Goal: Information Seeking & Learning: Learn about a topic

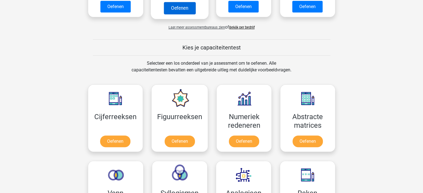
scroll to position [246, 0]
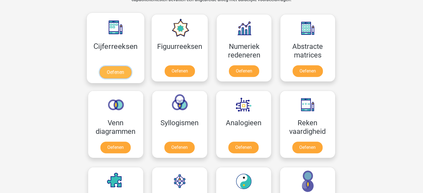
click at [112, 72] on link "Oefenen" at bounding box center [115, 72] width 32 height 12
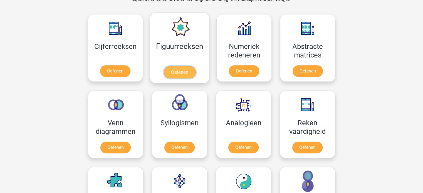
click at [174, 66] on link "Oefenen" at bounding box center [180, 72] width 32 height 12
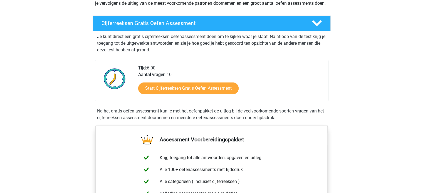
scroll to position [82, 0]
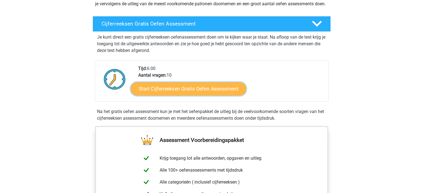
click at [158, 95] on link "Start Cijferreeksen Gratis Oefen Assessment" at bounding box center [188, 88] width 115 height 13
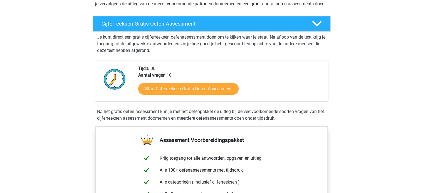
scroll to position [0, 0]
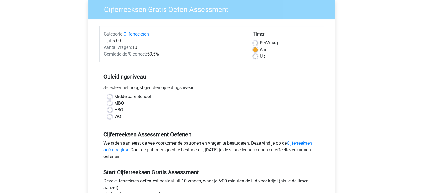
scroll to position [52, 0]
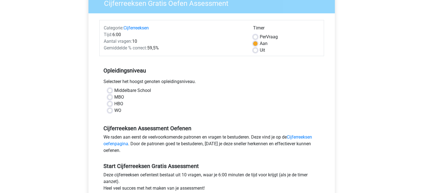
click at [114, 104] on label "HBO" at bounding box center [118, 104] width 9 height 7
click at [110, 104] on input "HBO" at bounding box center [110, 104] width 4 height 6
radio input "true"
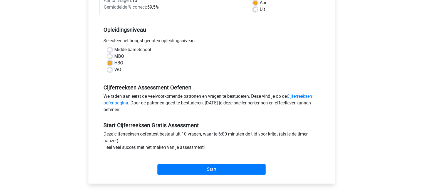
scroll to position [93, 0]
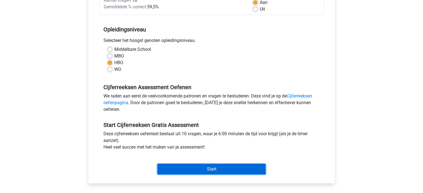
click at [179, 165] on input "Start" at bounding box center [211, 169] width 108 height 11
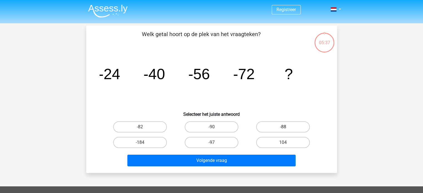
click at [277, 128] on label "-88" at bounding box center [283, 126] width 54 height 11
click at [283, 128] on input "-88" at bounding box center [285, 129] width 4 height 4
radio input "true"
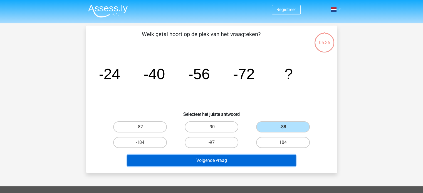
click at [219, 162] on button "Volgende vraag" at bounding box center [211, 161] width 168 height 12
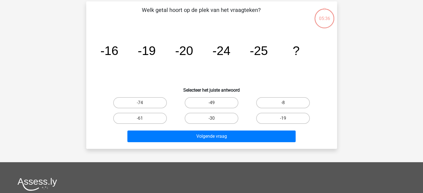
scroll to position [26, 0]
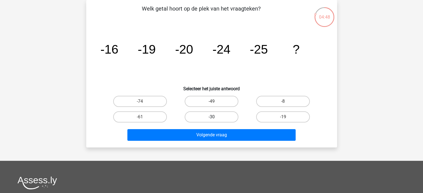
click at [216, 113] on label "-30" at bounding box center [211, 116] width 54 height 11
click at [215, 117] on input "-30" at bounding box center [213, 119] width 4 height 4
radio input "true"
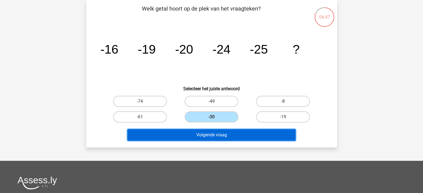
click at [215, 136] on button "Volgende vraag" at bounding box center [211, 135] width 168 height 12
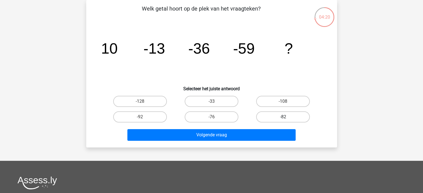
click at [265, 116] on label "-82" at bounding box center [283, 116] width 54 height 11
click at [283, 117] on input "-82" at bounding box center [285, 119] width 4 height 4
radio input "true"
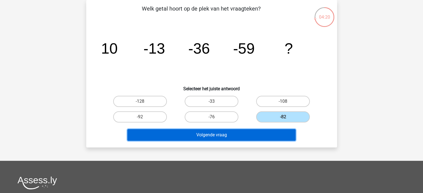
click at [226, 132] on button "Volgende vraag" at bounding box center [211, 135] width 168 height 12
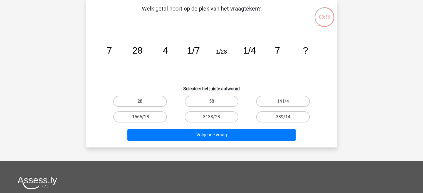
click at [123, 103] on label "28" at bounding box center [140, 101] width 54 height 11
click at [140, 103] on input "28" at bounding box center [142, 103] width 4 height 4
radio input "true"
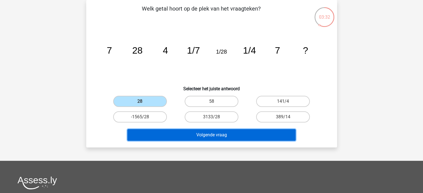
click at [167, 135] on button "Volgende vraag" at bounding box center [211, 135] width 168 height 12
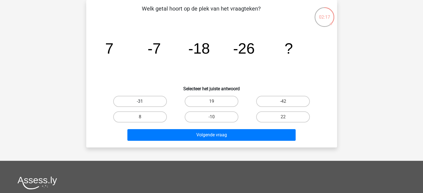
click at [149, 98] on label "-31" at bounding box center [140, 101] width 54 height 11
click at [143, 101] on input "-31" at bounding box center [142, 103] width 4 height 4
radio input "true"
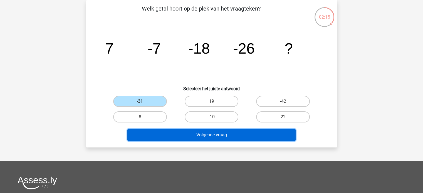
click at [166, 138] on button "Volgende vraag" at bounding box center [211, 135] width 168 height 12
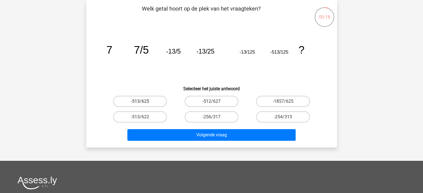
click at [153, 104] on label "-513/625" at bounding box center [140, 101] width 54 height 11
click at [143, 104] on input "-513/625" at bounding box center [142, 103] width 4 height 4
radio input "true"
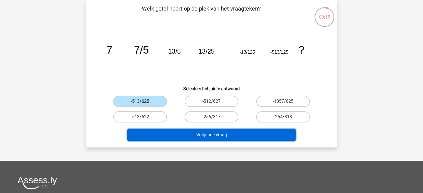
click at [164, 135] on button "Volgende vraag" at bounding box center [211, 135] width 168 height 12
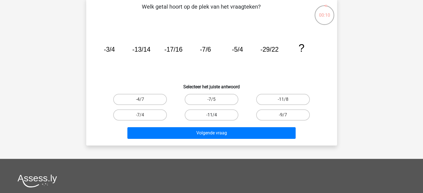
scroll to position [27, 0]
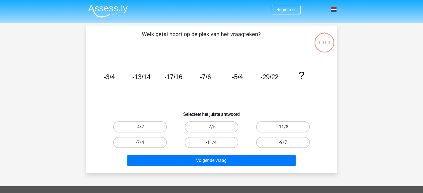
scroll to position [27, 0]
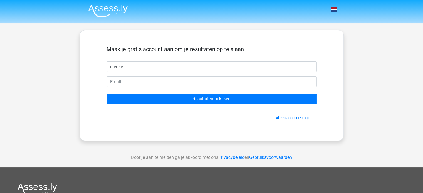
type input "nienke"
click at [179, 76] on form "Maak je gratis account aan om je resultaten op te slaan nienke Resultaten bekij…" at bounding box center [211, 83] width 210 height 75
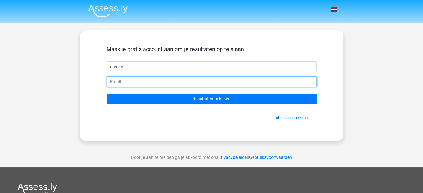
click at [168, 83] on input "email" at bounding box center [211, 81] width 210 height 11
type input "[EMAIL_ADDRESS][DOMAIN_NAME]"
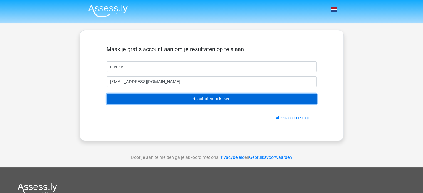
click at [181, 103] on input "Resultaten bekijken" at bounding box center [211, 99] width 210 height 11
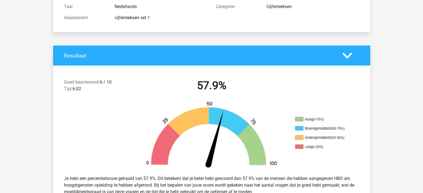
scroll to position [48, 0]
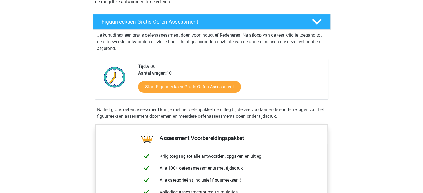
scroll to position [84, 0]
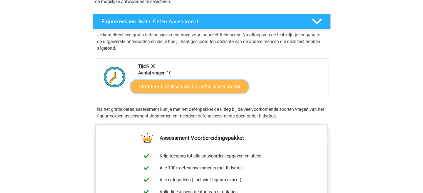
click at [169, 88] on link "Start Figuurreeksen Gratis Oefen Assessment" at bounding box center [189, 86] width 118 height 13
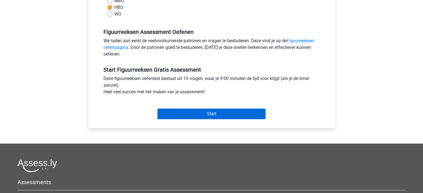
scroll to position [151, 0]
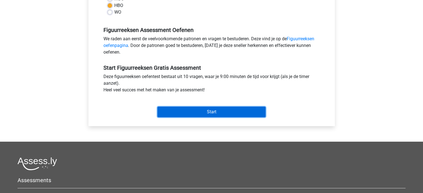
click at [178, 112] on input "Start" at bounding box center [211, 112] width 108 height 11
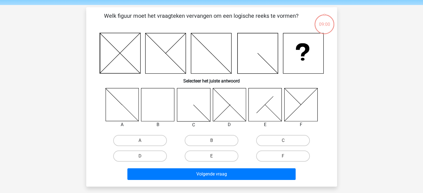
scroll to position [10, 0]
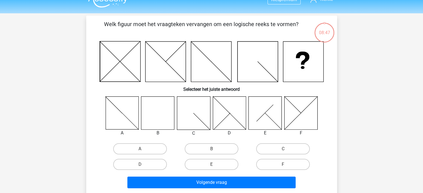
click at [152, 115] on icon at bounding box center [157, 112] width 33 height 33
click at [212, 146] on label "B" at bounding box center [211, 148] width 54 height 11
click at [212, 149] on input "B" at bounding box center [213, 151] width 4 height 4
radio input "true"
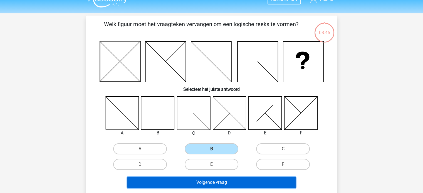
click at [186, 183] on button "Volgende vraag" at bounding box center [211, 183] width 168 height 12
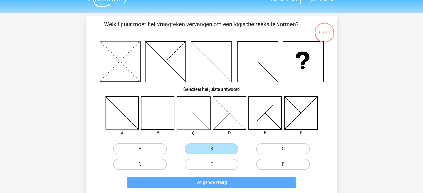
scroll to position [26, 0]
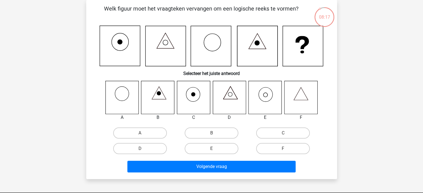
click at [262, 101] on icon at bounding box center [266, 94] width 14 height 14
click at [263, 98] on icon at bounding box center [264, 97] width 33 height 33
click at [213, 146] on label "E" at bounding box center [211, 148] width 54 height 11
click at [213, 149] on input "E" at bounding box center [213, 151] width 4 height 4
radio input "true"
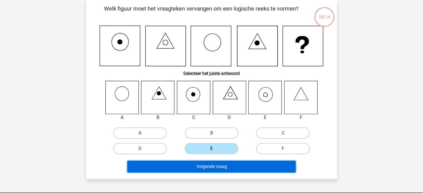
click at [202, 171] on button "Volgende vraag" at bounding box center [211, 167] width 168 height 12
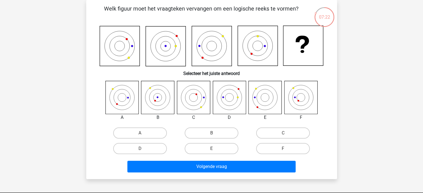
click at [266, 99] on icon at bounding box center [264, 97] width 33 height 33
click at [208, 145] on label "E" at bounding box center [211, 148] width 54 height 11
click at [211, 149] on input "E" at bounding box center [213, 151] width 4 height 4
radio input "true"
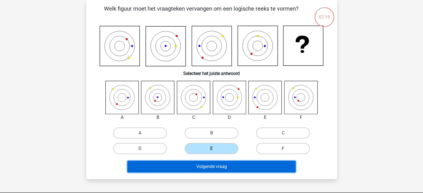
click at [201, 165] on button "Volgende vraag" at bounding box center [211, 167] width 168 height 12
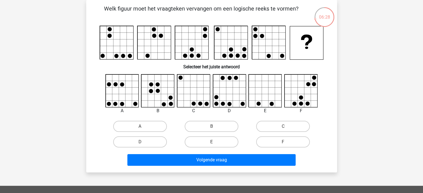
click at [291, 98] on icon at bounding box center [300, 90] width 33 height 33
click at [274, 140] on label "F" at bounding box center [283, 141] width 54 height 11
click at [283, 142] on input "F" at bounding box center [285, 144] width 4 height 4
radio input "true"
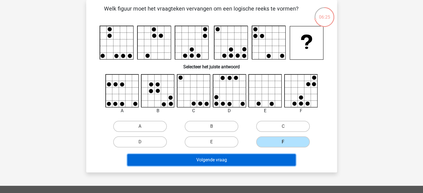
click at [249, 156] on button "Volgende vraag" at bounding box center [211, 160] width 168 height 12
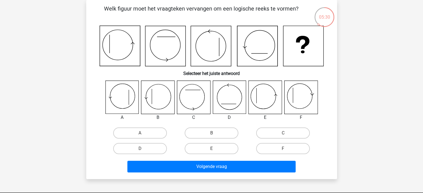
click at [272, 103] on icon at bounding box center [264, 97] width 33 height 33
click at [206, 149] on label "E" at bounding box center [211, 148] width 54 height 11
click at [211, 149] on input "E" at bounding box center [213, 151] width 4 height 4
radio input "true"
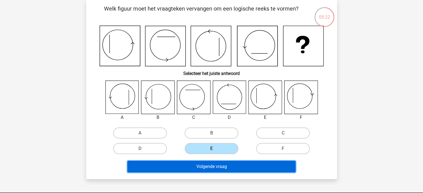
click at [196, 163] on button "Volgende vraag" at bounding box center [211, 167] width 168 height 12
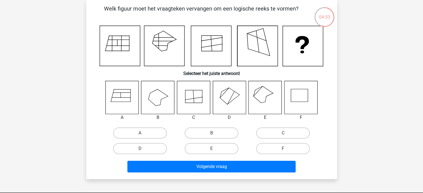
click at [256, 103] on icon at bounding box center [264, 97] width 33 height 33
click at [216, 146] on label "E" at bounding box center [211, 148] width 54 height 11
click at [215, 149] on input "E" at bounding box center [213, 151] width 4 height 4
radio input "true"
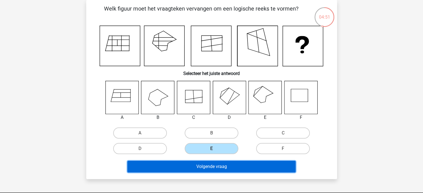
click at [193, 169] on button "Volgende vraag" at bounding box center [211, 167] width 168 height 12
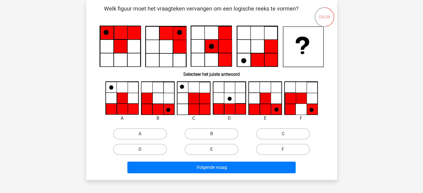
click at [269, 102] on icon at bounding box center [264, 98] width 11 height 11
click at [271, 132] on label "C" at bounding box center [283, 133] width 54 height 11
click at [283, 134] on input "C" at bounding box center [285, 136] width 4 height 4
radio input "true"
click at [221, 149] on label "E" at bounding box center [211, 149] width 54 height 11
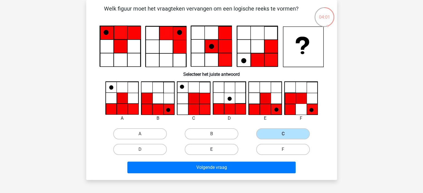
click at [215, 149] on input "E" at bounding box center [213, 151] width 4 height 4
radio input "true"
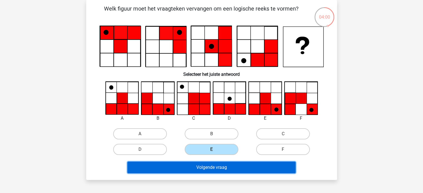
click at [209, 172] on button "Volgende vraag" at bounding box center [211, 168] width 168 height 12
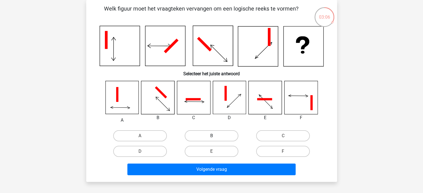
click at [213, 135] on label "B" at bounding box center [211, 135] width 54 height 11
click at [213, 136] on input "B" at bounding box center [213, 138] width 4 height 4
radio input "true"
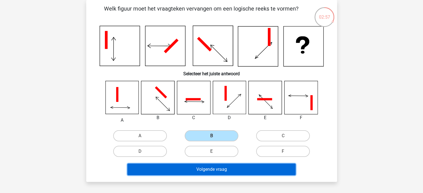
click at [192, 168] on button "Volgende vraag" at bounding box center [211, 170] width 168 height 12
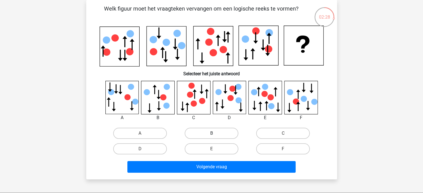
click at [210, 131] on label "B" at bounding box center [211, 133] width 54 height 11
click at [211, 133] on input "B" at bounding box center [213, 135] width 4 height 4
radio input "true"
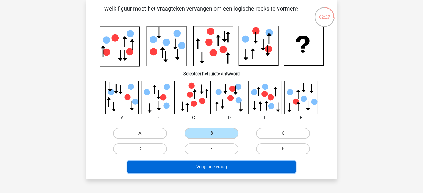
click at [191, 165] on button "Volgende vraag" at bounding box center [211, 167] width 168 height 12
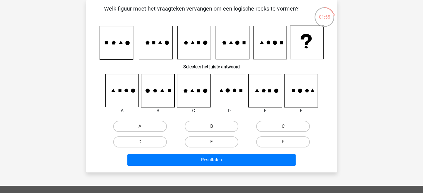
click at [230, 94] on icon at bounding box center [229, 90] width 33 height 33
click at [147, 138] on label "D" at bounding box center [140, 141] width 54 height 11
click at [143, 142] on input "D" at bounding box center [142, 144] width 4 height 4
radio input "true"
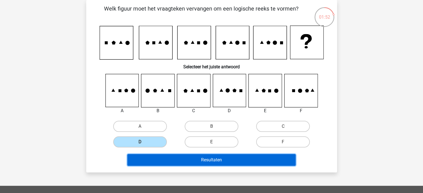
click at [165, 155] on button "Resultaten" at bounding box center [211, 160] width 168 height 12
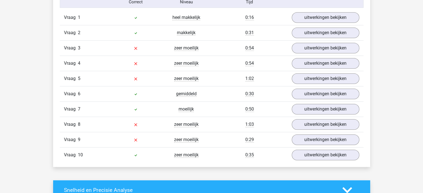
scroll to position [469, 0]
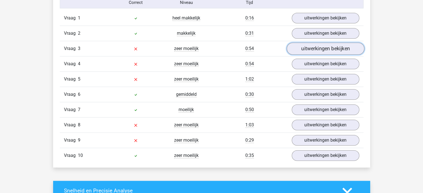
click at [322, 52] on link "uitwerkingen bekijken" at bounding box center [325, 49] width 78 height 12
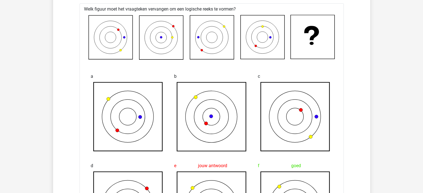
scroll to position [522, 0]
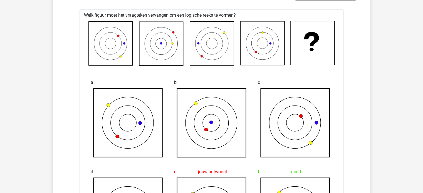
drag, startPoint x: 403, startPoint y: 1, endPoint x: 292, endPoint y: 89, distance: 141.4
click at [292, 89] on icon at bounding box center [294, 122] width 69 height 69
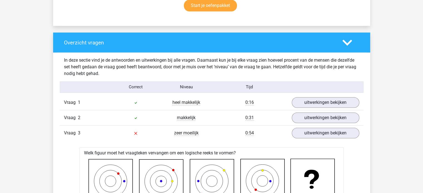
scroll to position [383, 0]
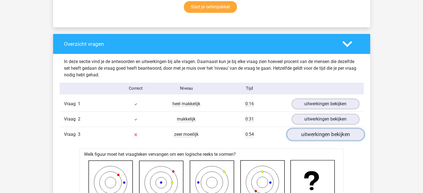
click at [306, 130] on link "uitwerkingen bekijken" at bounding box center [325, 134] width 78 height 12
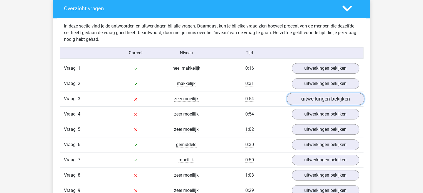
scroll to position [418, 0]
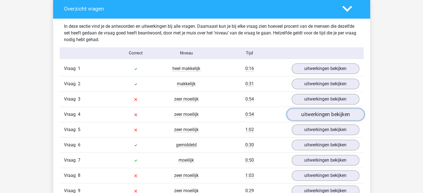
click at [305, 116] on link "uitwerkingen bekijken" at bounding box center [325, 114] width 78 height 12
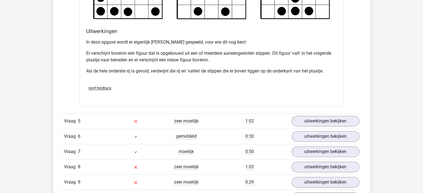
scroll to position [780, 0]
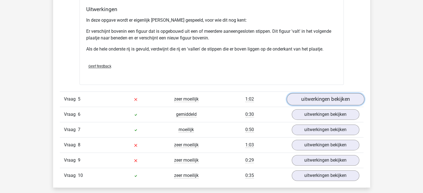
click at [308, 97] on link "uitwerkingen bekijken" at bounding box center [325, 99] width 78 height 12
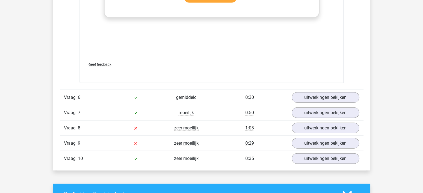
scroll to position [1262, 0]
click at [308, 99] on link "uitwerkingen bekijken" at bounding box center [325, 97] width 78 height 12
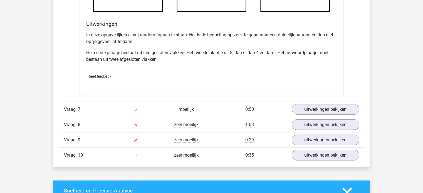
scroll to position [1610, 0]
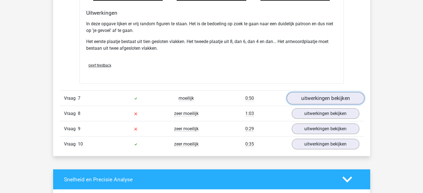
click at [309, 99] on link "uitwerkingen bekijken" at bounding box center [325, 98] width 78 height 12
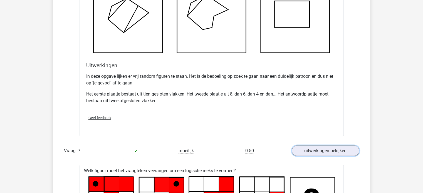
scroll to position [1558, 0]
click at [327, 146] on link "uitwerkingen bekijken" at bounding box center [325, 150] width 78 height 12
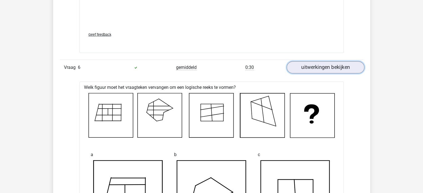
click at [313, 68] on link "uitwerkingen bekijken" at bounding box center [325, 67] width 78 height 12
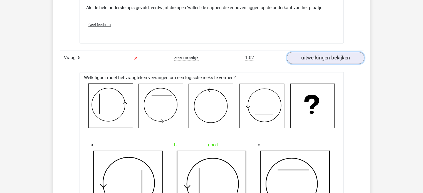
click at [303, 56] on link "uitwerkingen bekijken" at bounding box center [325, 58] width 78 height 12
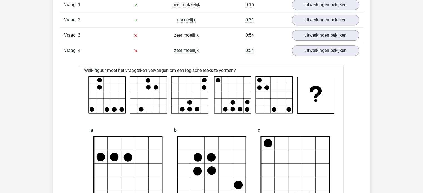
scroll to position [481, 0]
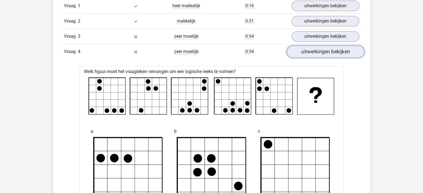
click at [310, 54] on link "uitwerkingen bekijken" at bounding box center [325, 52] width 78 height 12
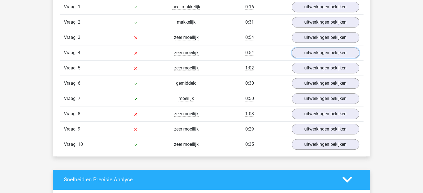
scroll to position [480, 0]
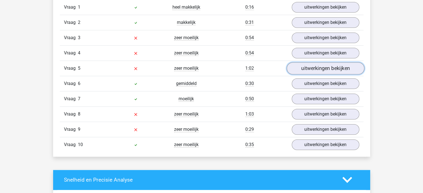
click at [308, 69] on link "uitwerkingen bekijken" at bounding box center [325, 68] width 78 height 12
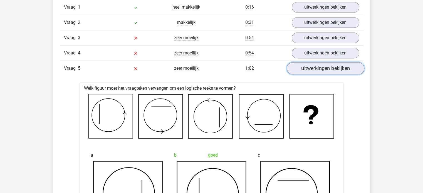
click at [305, 69] on link "uitwerkingen bekijken" at bounding box center [325, 68] width 78 height 12
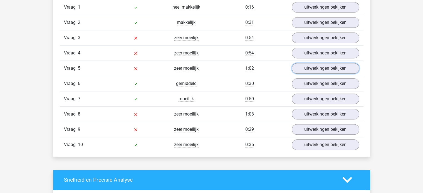
scroll to position [506, 0]
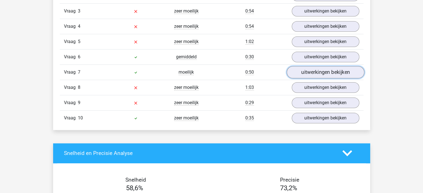
click at [305, 71] on link "uitwerkingen bekijken" at bounding box center [325, 72] width 78 height 12
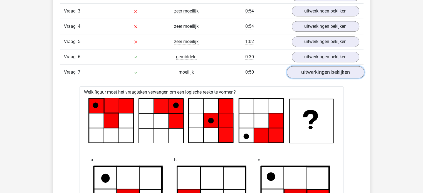
click at [305, 71] on link "uitwerkingen bekijken" at bounding box center [325, 72] width 78 height 12
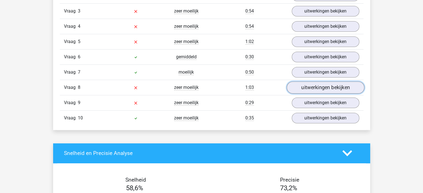
click at [306, 85] on link "uitwerkingen bekijken" at bounding box center [325, 87] width 78 height 12
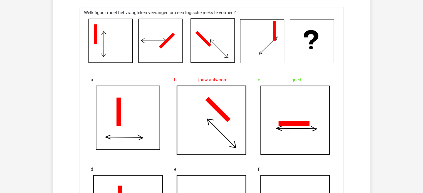
scroll to position [513, 0]
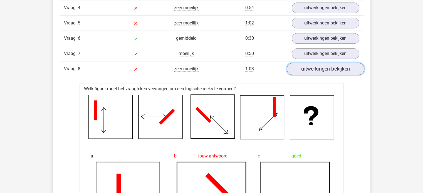
click at [316, 73] on link "uitwerkingen bekijken" at bounding box center [325, 69] width 78 height 12
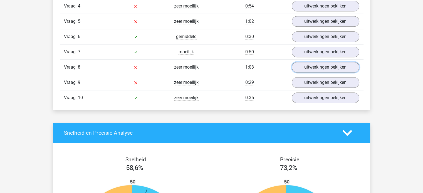
scroll to position [526, 0]
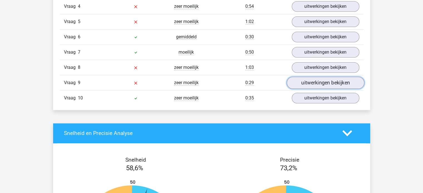
click at [307, 79] on link "uitwerkingen bekijken" at bounding box center [325, 83] width 78 height 12
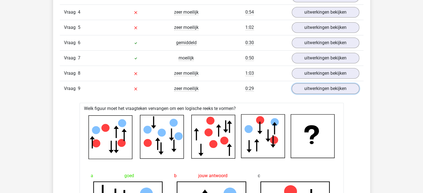
scroll to position [522, 0]
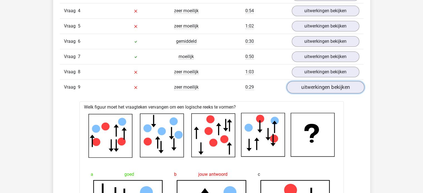
click at [336, 89] on link "uitwerkingen bekijken" at bounding box center [325, 87] width 78 height 12
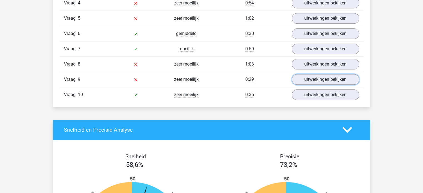
scroll to position [530, 0]
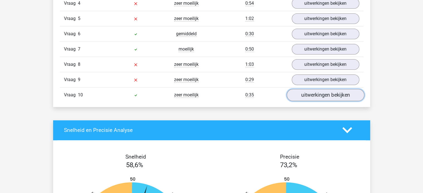
click at [303, 94] on link "uitwerkingen bekijken" at bounding box center [325, 95] width 78 height 12
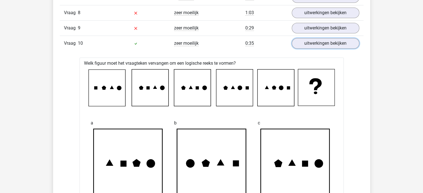
scroll to position [594, 0]
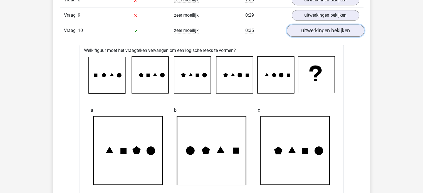
click at [312, 29] on link "uitwerkingen bekijken" at bounding box center [325, 30] width 78 height 12
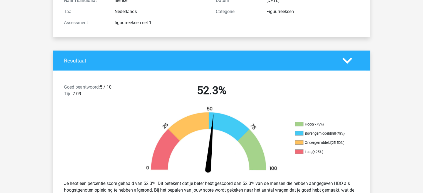
scroll to position [0, 0]
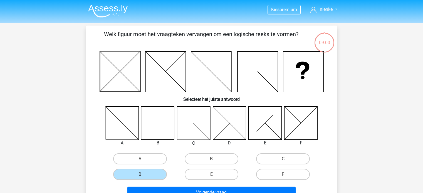
scroll to position [26, 0]
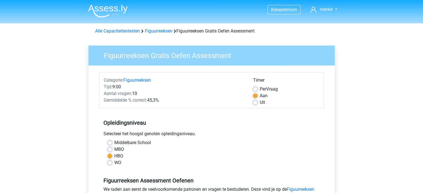
scroll to position [151, 0]
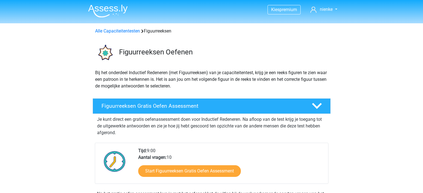
scroll to position [84, 0]
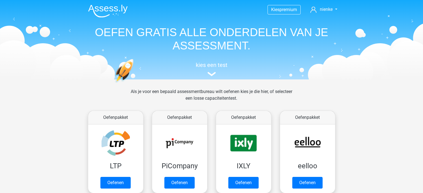
scroll to position [246, 0]
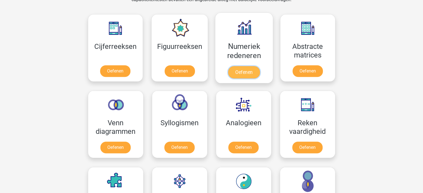
click at [241, 69] on link "Oefenen" at bounding box center [244, 72] width 32 height 12
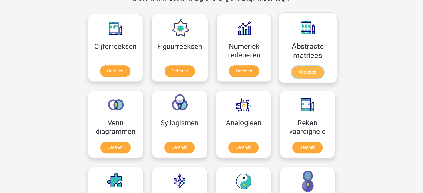
click at [306, 70] on link "Oefenen" at bounding box center [307, 72] width 32 height 12
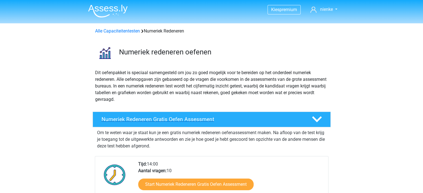
scroll to position [92, 0]
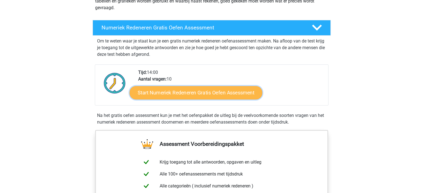
click at [193, 93] on link "Start Numeriek Redeneren Gratis Oefen Assessment" at bounding box center [195, 92] width 133 height 13
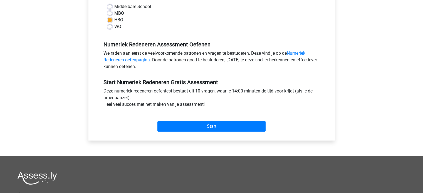
scroll to position [142, 0]
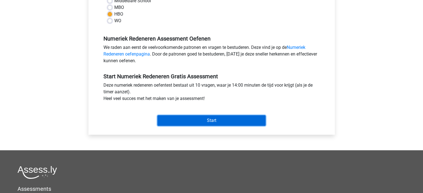
click at [181, 117] on input "Start" at bounding box center [211, 120] width 108 height 11
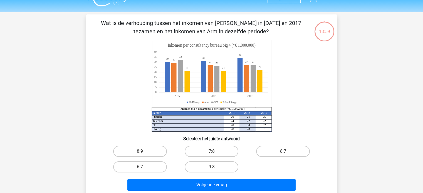
scroll to position [11, 0]
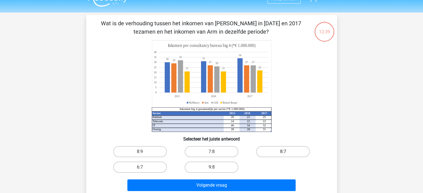
click at [273, 149] on label "8:7" at bounding box center [283, 151] width 54 height 11
click at [283, 152] on input "8:7" at bounding box center [285, 154] width 4 height 4
radio input "true"
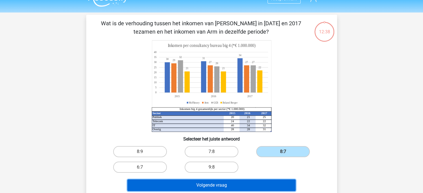
click at [239, 186] on button "Volgende vraag" at bounding box center [211, 185] width 168 height 12
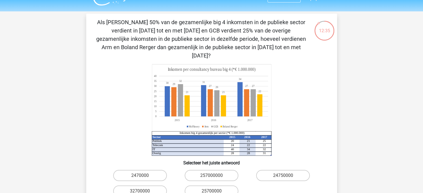
scroll to position [12, 0]
click at [213, 176] on input "257000000" at bounding box center [213, 178] width 4 height 4
radio input "true"
click at [213, 176] on input "257000000" at bounding box center [213, 178] width 4 height 4
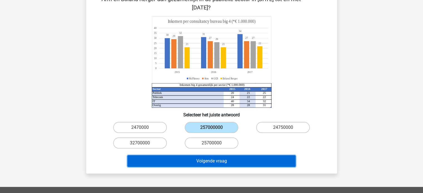
click at [208, 155] on button "Volgende vraag" at bounding box center [211, 161] width 168 height 12
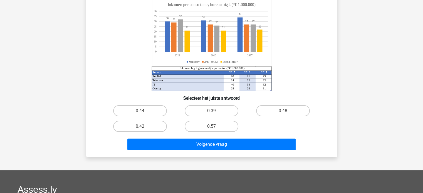
scroll to position [26, 0]
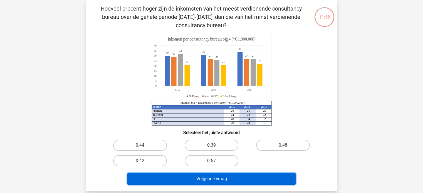
click at [204, 178] on button "Volgende vraag" at bounding box center [211, 179] width 168 height 12
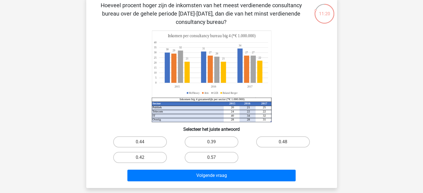
scroll to position [0, 0]
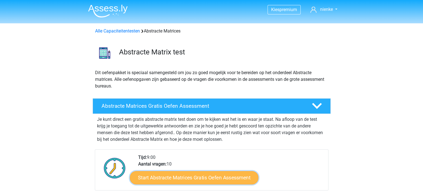
click at [159, 174] on link "Start Abstracte Matrices Gratis Oefen Assessment" at bounding box center [194, 177] width 128 height 13
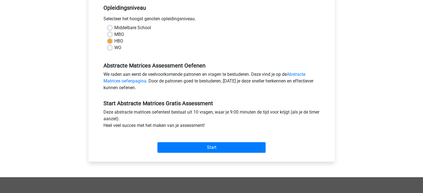
scroll to position [124, 0]
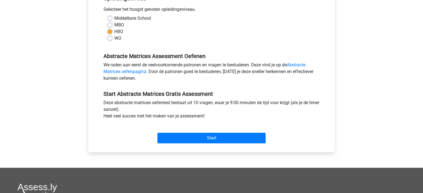
click at [179, 131] on div "Start" at bounding box center [211, 133] width 224 height 19
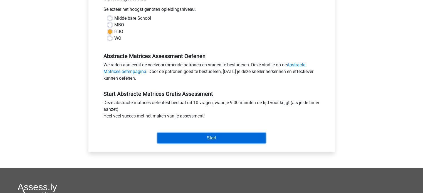
click at [176, 137] on input "Start" at bounding box center [211, 138] width 108 height 11
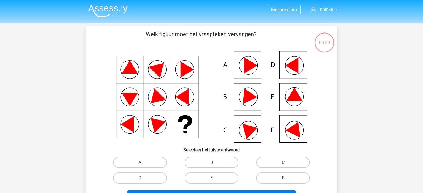
click at [293, 100] on icon at bounding box center [294, 94] width 16 height 13
click at [219, 181] on label "E" at bounding box center [211, 178] width 54 height 11
click at [215, 181] on input "E" at bounding box center [213, 180] width 4 height 4
radio input "true"
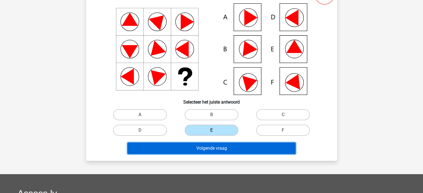
click at [191, 153] on button "Volgende vraag" at bounding box center [211, 149] width 168 height 12
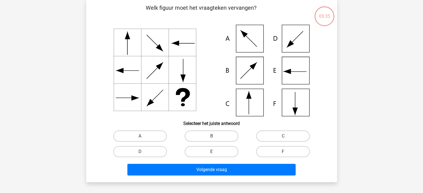
scroll to position [26, 0]
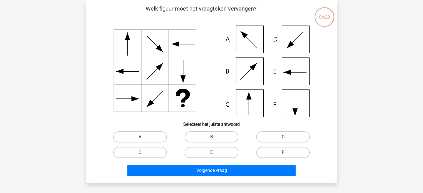
click at [278, 134] on label "C" at bounding box center [283, 136] width 54 height 11
click at [283, 137] on input "C" at bounding box center [285, 139] width 4 height 4
radio input "true"
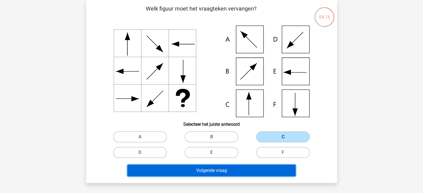
click at [218, 172] on button "Volgende vraag" at bounding box center [211, 171] width 168 height 12
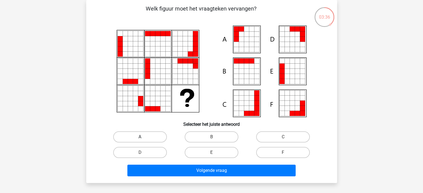
click at [129, 139] on label "A" at bounding box center [140, 136] width 54 height 11
click at [140, 139] on input "A" at bounding box center [142, 139] width 4 height 4
radio input "true"
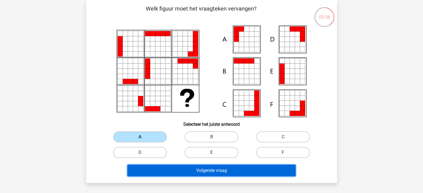
click at [151, 169] on button "Volgende vraag" at bounding box center [211, 171] width 168 height 12
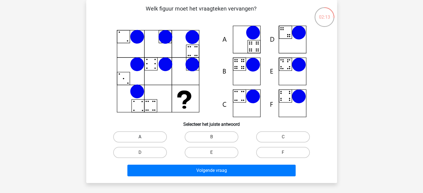
click at [149, 134] on label "A" at bounding box center [140, 136] width 54 height 11
click at [143, 137] on input "A" at bounding box center [142, 139] width 4 height 4
radio input "true"
click at [210, 137] on label "B" at bounding box center [211, 136] width 54 height 11
click at [211, 137] on input "B" at bounding box center [213, 139] width 4 height 4
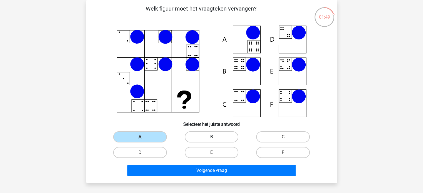
radio input "true"
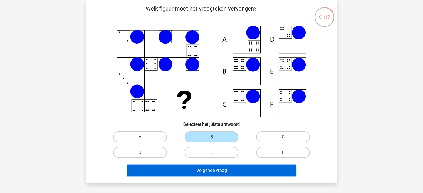
click at [176, 171] on button "Volgende vraag" at bounding box center [211, 171] width 168 height 12
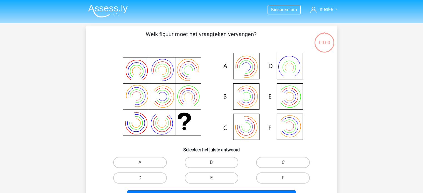
scroll to position [26, 0]
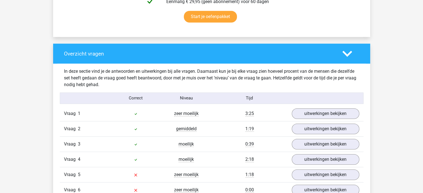
scroll to position [461, 0]
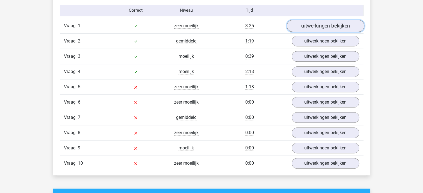
click at [308, 24] on link "uitwerkingen bekijken" at bounding box center [325, 26] width 78 height 12
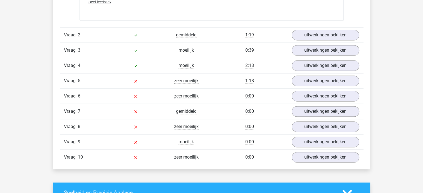
scroll to position [835, 0]
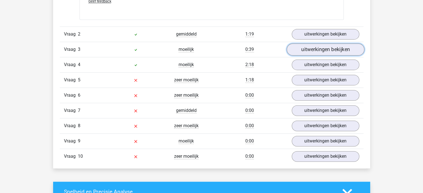
click at [321, 48] on link "uitwerkingen bekijken" at bounding box center [325, 49] width 78 height 12
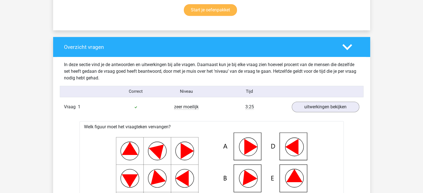
scroll to position [381, 0]
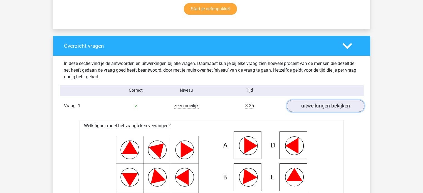
click at [307, 104] on link "uitwerkingen bekijken" at bounding box center [325, 106] width 78 height 12
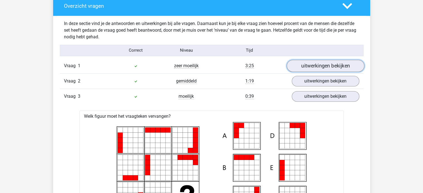
scroll to position [423, 0]
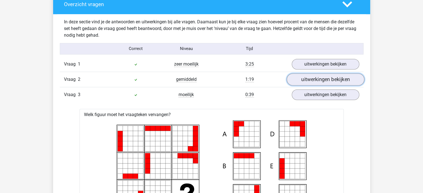
click at [300, 78] on link "uitwerkingen bekijken" at bounding box center [325, 79] width 78 height 12
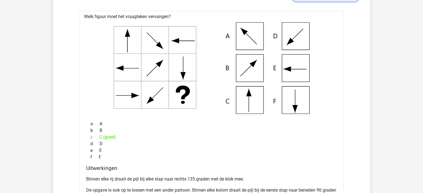
scroll to position [493, 0]
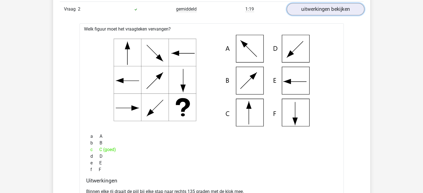
click at [318, 8] on link "uitwerkingen bekijken" at bounding box center [325, 9] width 78 height 12
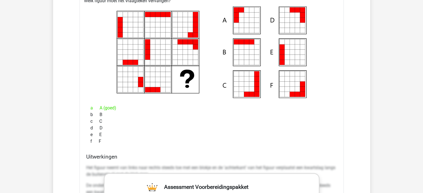
scroll to position [501, 0]
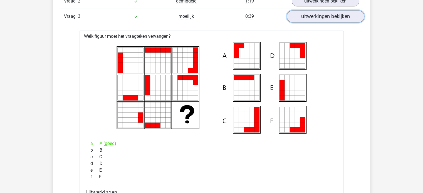
click at [309, 15] on link "uitwerkingen bekijken" at bounding box center [325, 16] width 78 height 12
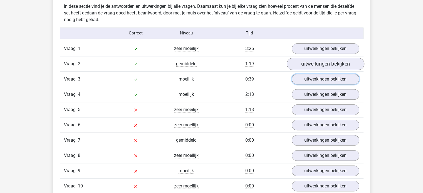
scroll to position [438, 0]
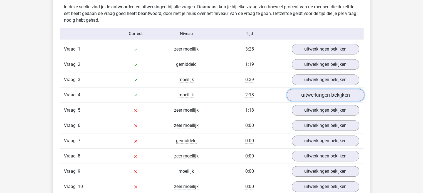
click at [303, 91] on link "uitwerkingen bekijken" at bounding box center [325, 95] width 78 height 12
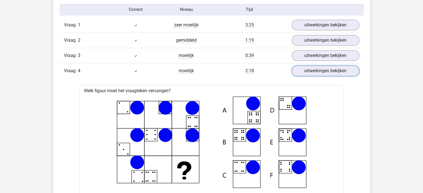
scroll to position [460, 0]
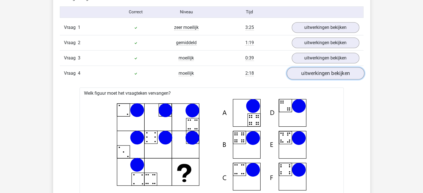
click at [300, 75] on link "uitwerkingen bekijken" at bounding box center [325, 73] width 78 height 12
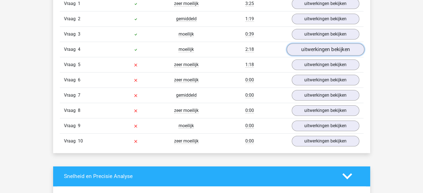
scroll to position [483, 0]
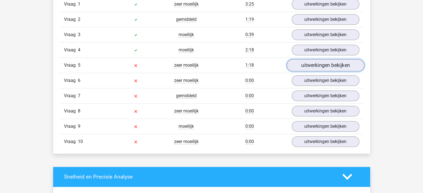
click at [309, 62] on link "uitwerkingen bekijken" at bounding box center [325, 65] width 78 height 12
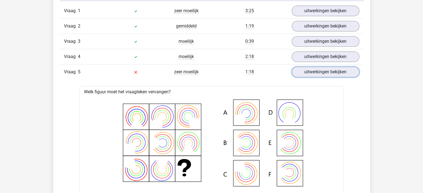
scroll to position [468, 0]
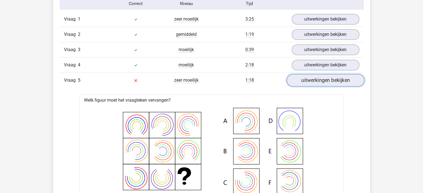
click at [318, 77] on link "uitwerkingen bekijken" at bounding box center [325, 80] width 78 height 12
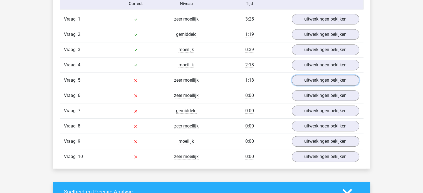
scroll to position [481, 0]
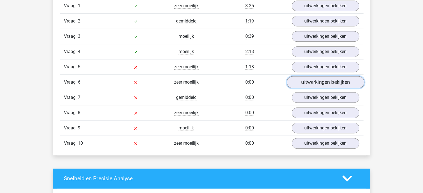
click at [311, 83] on link "uitwerkingen bekijken" at bounding box center [325, 82] width 78 height 12
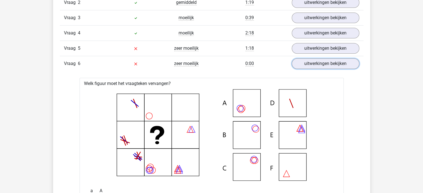
scroll to position [495, 0]
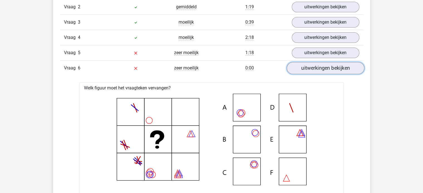
click at [306, 64] on link "uitwerkingen bekijken" at bounding box center [325, 68] width 78 height 12
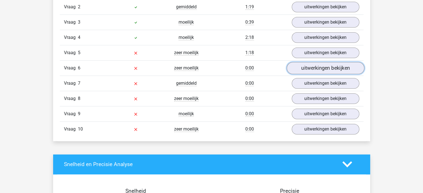
click at [313, 69] on link "uitwerkingen bekijken" at bounding box center [325, 68] width 78 height 12
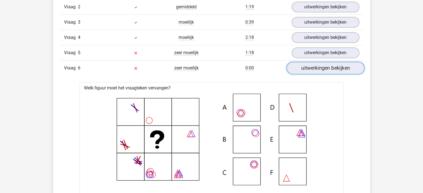
click at [313, 69] on link "uitwerkingen bekijken" at bounding box center [325, 68] width 78 height 12
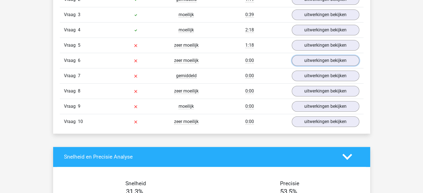
scroll to position [503, 0]
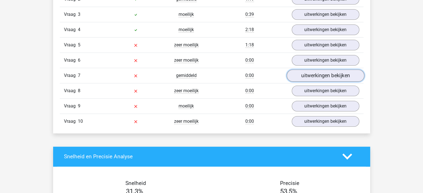
click at [305, 71] on link "uitwerkingen bekijken" at bounding box center [325, 75] width 78 height 12
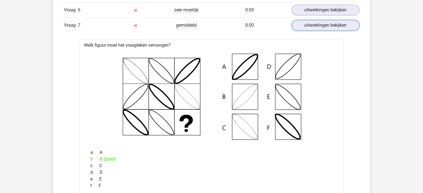
scroll to position [548, 0]
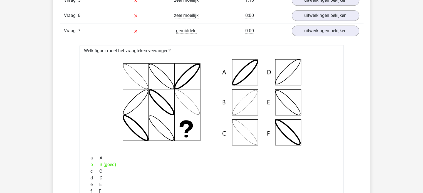
click at [250, 107] on icon at bounding box center [211, 102] width 246 height 92
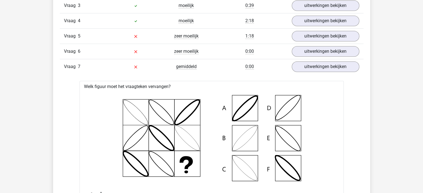
scroll to position [505, 0]
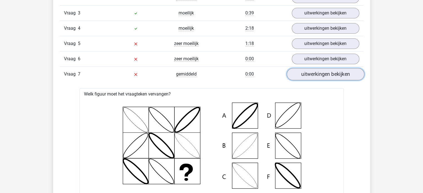
click at [314, 71] on link "uitwerkingen bekijken" at bounding box center [325, 74] width 78 height 12
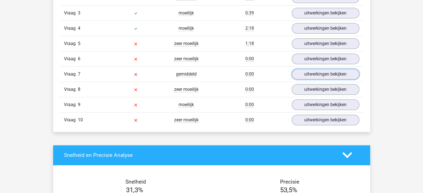
scroll to position [506, 0]
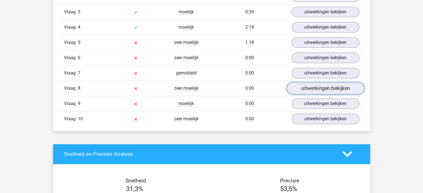
click at [305, 86] on link "uitwerkingen bekijken" at bounding box center [325, 88] width 78 height 12
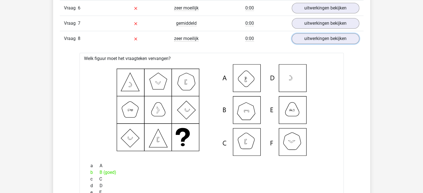
scroll to position [555, 0]
click at [308, 37] on link "uitwerkingen bekijken" at bounding box center [325, 39] width 78 height 12
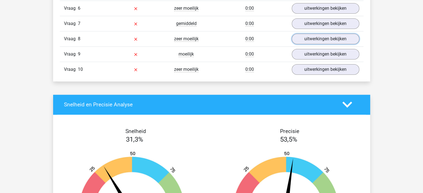
scroll to position [572, 0]
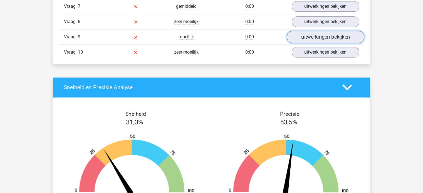
click at [303, 33] on link "uitwerkingen bekijken" at bounding box center [325, 37] width 78 height 12
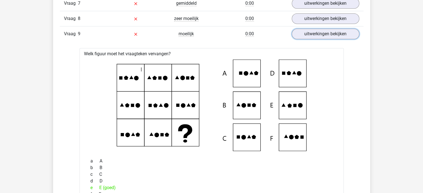
scroll to position [550, 0]
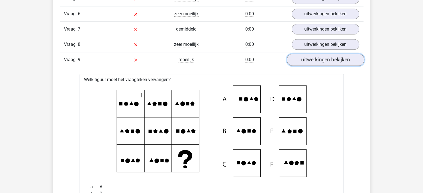
click at [316, 54] on link "uitwerkingen bekijken" at bounding box center [325, 60] width 78 height 12
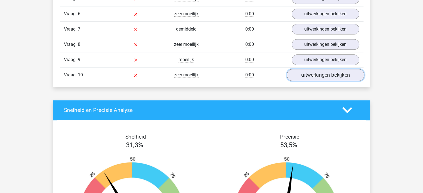
click at [300, 73] on link "uitwerkingen bekijken" at bounding box center [325, 75] width 78 height 12
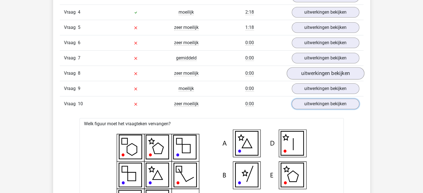
scroll to position [516, 0]
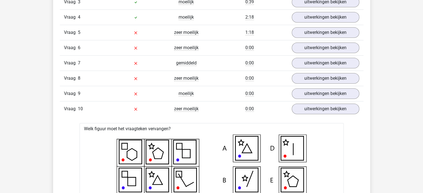
click at [316, 114] on div "Vraag 10 zeer moeilijk 0:00 uitwerkingen bekijken" at bounding box center [211, 108] width 303 height 15
click at [312, 111] on link "uitwerkingen bekijken" at bounding box center [325, 109] width 78 height 12
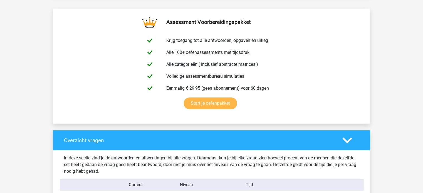
scroll to position [285, 0]
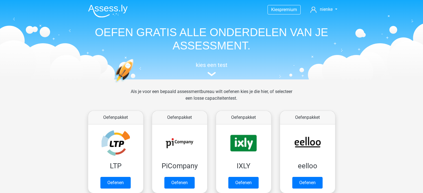
scroll to position [246, 0]
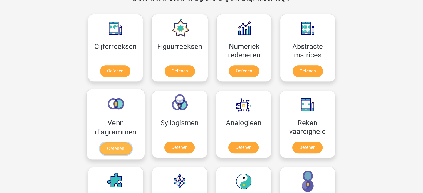
click at [118, 145] on link "Oefenen" at bounding box center [115, 149] width 32 height 12
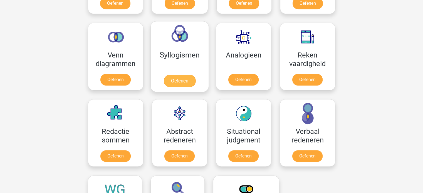
scroll to position [315, 0]
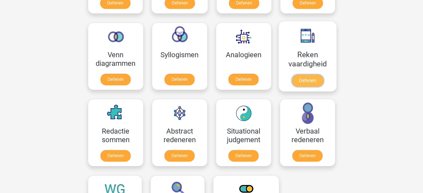
click at [305, 81] on link "Oefenen" at bounding box center [307, 80] width 32 height 12
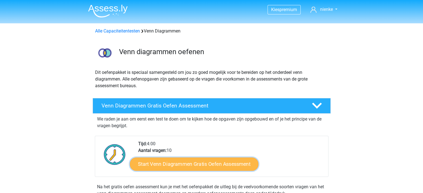
click at [159, 161] on link "Start Venn Diagrammen Gratis Oefen Assessment" at bounding box center [194, 164] width 128 height 13
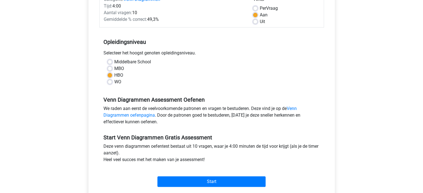
scroll to position [85, 0]
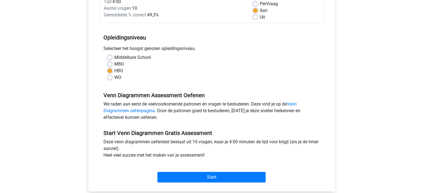
click at [184, 171] on div "Start" at bounding box center [211, 172] width 224 height 19
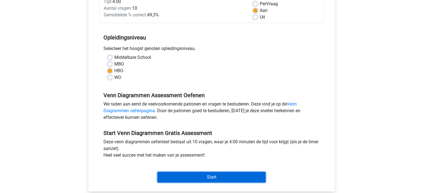
click at [181, 175] on input "Start" at bounding box center [211, 177] width 108 height 11
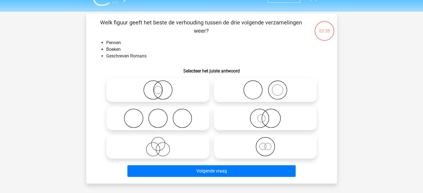
scroll to position [5, 0]
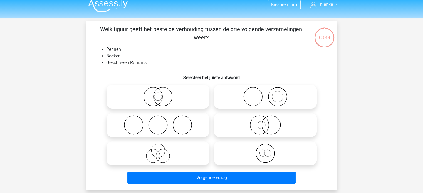
click at [160, 97] on icon at bounding box center [158, 96] width 98 height 19
click at [160, 94] on input "radio" at bounding box center [160, 92] width 4 height 4
radio input "true"
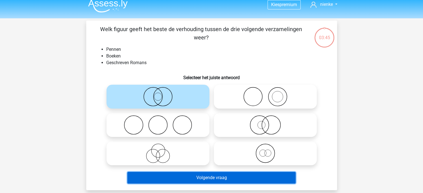
click at [171, 176] on button "Volgende vraag" at bounding box center [211, 178] width 168 height 12
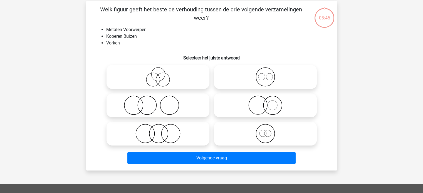
scroll to position [26, 0]
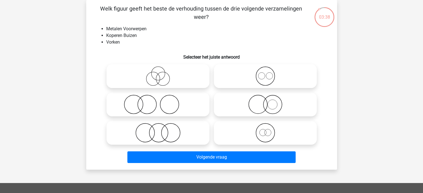
click at [272, 107] on icon at bounding box center [265, 104] width 98 height 19
click at [269, 102] on input "radio" at bounding box center [267, 100] width 4 height 4
radio input "true"
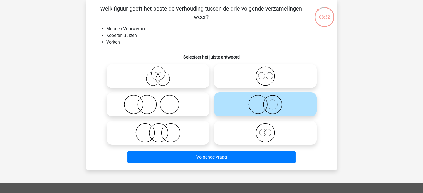
click at [247, 80] on icon at bounding box center [265, 75] width 98 height 19
click at [265, 73] on input "radio" at bounding box center [267, 72] width 4 height 4
radio input "true"
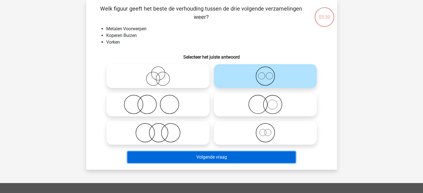
click at [204, 154] on button "Volgende vraag" at bounding box center [211, 157] width 168 height 12
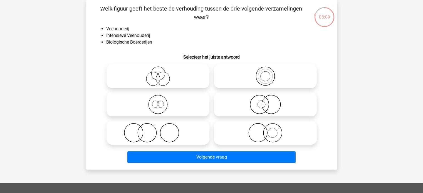
click at [169, 108] on icon at bounding box center [158, 104] width 98 height 19
click at [161, 102] on input "radio" at bounding box center [160, 100] width 4 height 4
radio input "true"
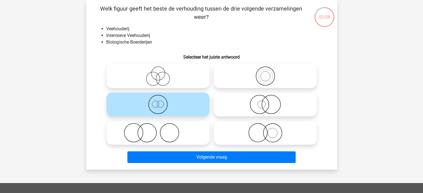
click at [171, 150] on div "Volgende vraag" at bounding box center [211, 156] width 233 height 18
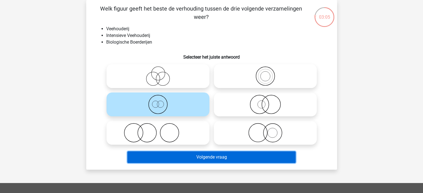
click at [205, 162] on button "Volgende vraag" at bounding box center [211, 157] width 168 height 12
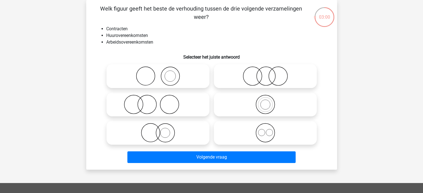
click at [266, 135] on icon at bounding box center [265, 132] width 98 height 19
click at [266, 130] on input "radio" at bounding box center [267, 128] width 4 height 4
radio input "true"
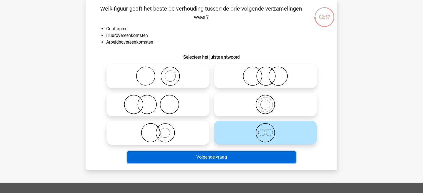
click at [210, 159] on button "Volgende vraag" at bounding box center [211, 157] width 168 height 12
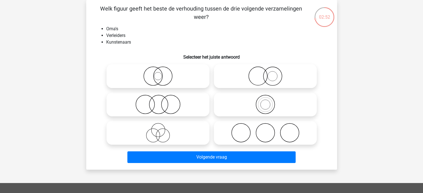
click at [245, 131] on icon at bounding box center [265, 132] width 98 height 19
click at [265, 130] on input "radio" at bounding box center [267, 128] width 4 height 4
radio input "true"
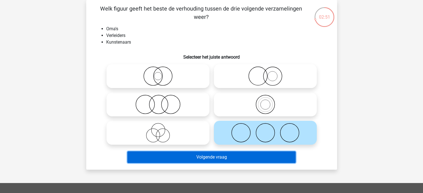
click at [214, 160] on button "Volgende vraag" at bounding box center [211, 157] width 168 height 12
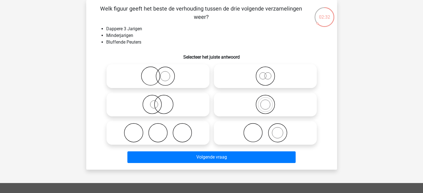
click at [144, 131] on icon at bounding box center [158, 132] width 98 height 19
click at [158, 130] on input "radio" at bounding box center [160, 128] width 4 height 4
radio input "true"
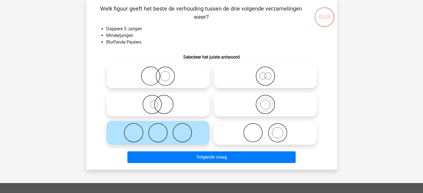
click at [258, 80] on icon at bounding box center [265, 75] width 98 height 19
click at [265, 73] on input "radio" at bounding box center [267, 72] width 4 height 4
radio input "true"
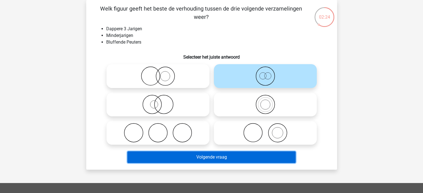
click at [225, 158] on button "Volgende vraag" at bounding box center [211, 157] width 168 height 12
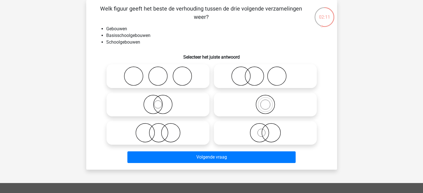
click at [244, 111] on icon at bounding box center [265, 104] width 98 height 19
click at [265, 102] on input "radio" at bounding box center [267, 100] width 4 height 4
radio input "true"
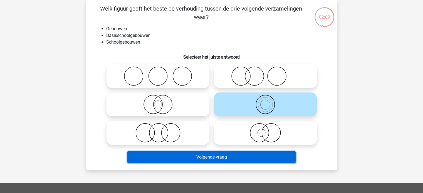
click at [207, 156] on button "Volgende vraag" at bounding box center [211, 157] width 168 height 12
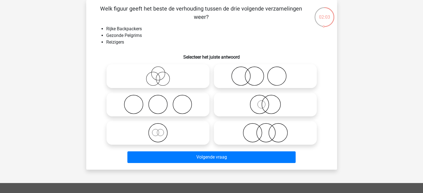
click at [142, 86] on label at bounding box center [157, 76] width 103 height 24
click at [158, 73] on input "radio" at bounding box center [160, 72] width 4 height 4
radio input "true"
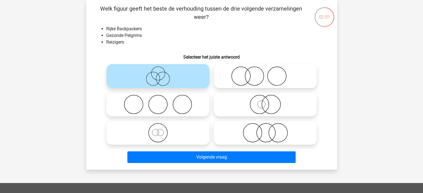
click at [137, 126] on icon at bounding box center [158, 132] width 98 height 19
click at [158, 126] on input "radio" at bounding box center [160, 128] width 4 height 4
radio input "true"
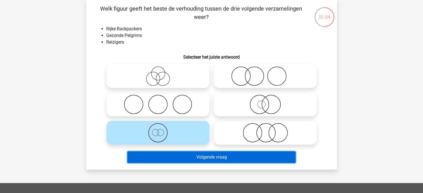
click at [166, 157] on button "Volgende vraag" at bounding box center [211, 157] width 168 height 12
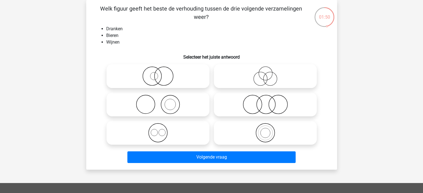
click at [160, 138] on icon at bounding box center [158, 132] width 98 height 19
click at [160, 130] on input "radio" at bounding box center [160, 128] width 4 height 4
radio input "true"
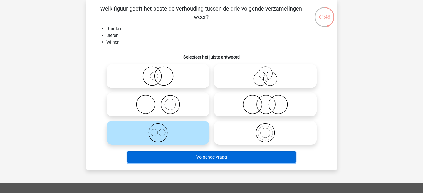
click at [202, 157] on button "Volgende vraag" at bounding box center [211, 157] width 168 height 12
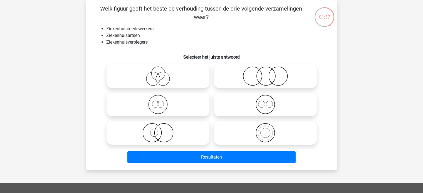
click at [160, 108] on icon at bounding box center [158, 104] width 98 height 19
click at [160, 102] on input "radio" at bounding box center [160, 100] width 4 height 4
radio input "true"
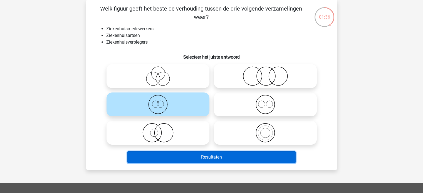
click at [159, 152] on button "Resultaten" at bounding box center [211, 157] width 168 height 12
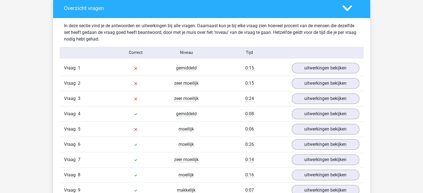
scroll to position [419, 0]
click at [309, 71] on link "uitwerkingen bekijken" at bounding box center [325, 68] width 78 height 12
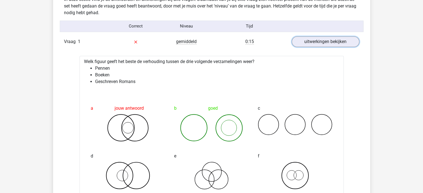
scroll to position [441, 0]
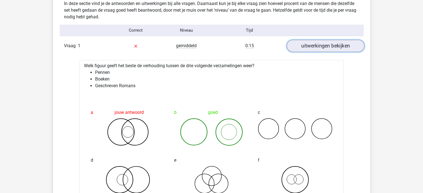
click at [311, 50] on link "uitwerkingen bekijken" at bounding box center [325, 46] width 78 height 12
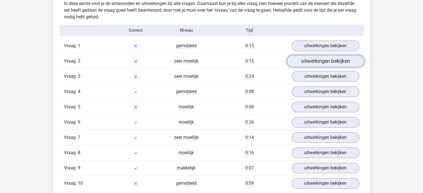
click at [306, 64] on link "uitwerkingen bekijken" at bounding box center [325, 61] width 78 height 12
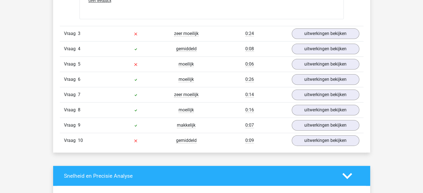
scroll to position [708, 0]
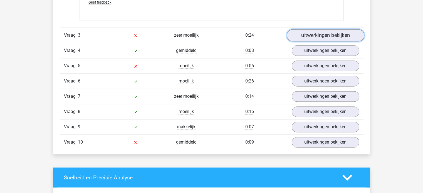
click at [320, 38] on link "uitwerkingen bekijken" at bounding box center [325, 35] width 78 height 12
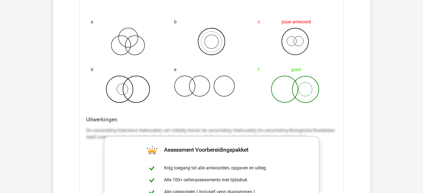
scroll to position [788, 0]
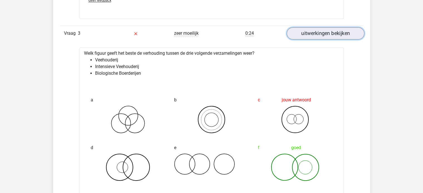
click at [314, 33] on link "uitwerkingen bekijken" at bounding box center [325, 33] width 78 height 12
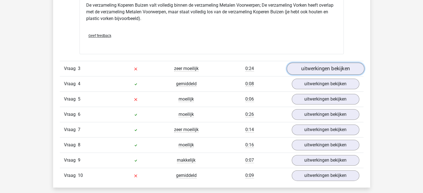
scroll to position [673, 0]
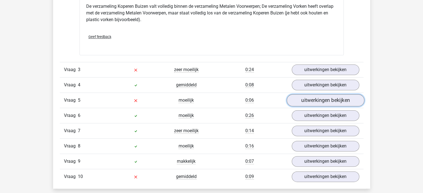
click at [306, 96] on link "uitwerkingen bekijken" at bounding box center [325, 100] width 78 height 12
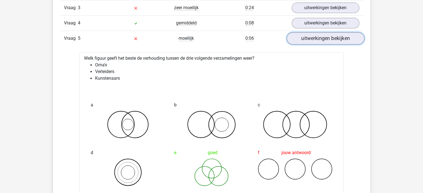
scroll to position [735, 0]
click at [328, 38] on link "uitwerkingen bekijken" at bounding box center [325, 39] width 78 height 12
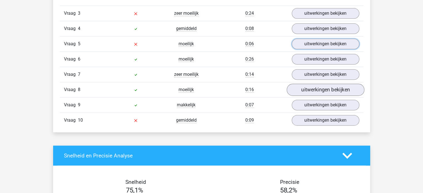
scroll to position [711, 0]
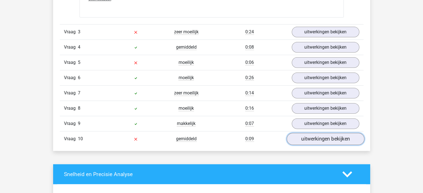
click at [305, 141] on link "uitwerkingen bekijken" at bounding box center [325, 139] width 78 height 12
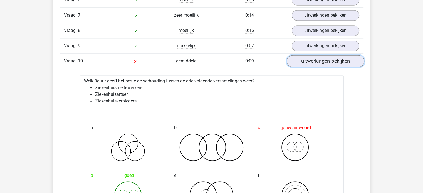
scroll to position [789, 0]
click at [318, 61] on link "uitwerkingen bekijken" at bounding box center [325, 61] width 78 height 12
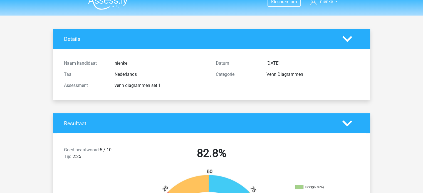
scroll to position [0, 0]
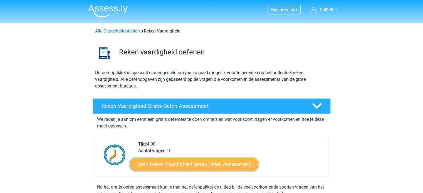
click at [190, 164] on link "Start Reken Vaardigheid Gratis Oefen Assessment" at bounding box center [194, 164] width 128 height 13
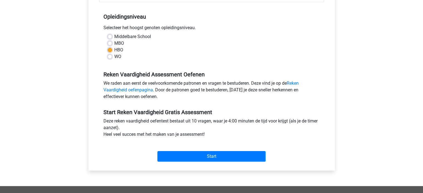
scroll to position [109, 0]
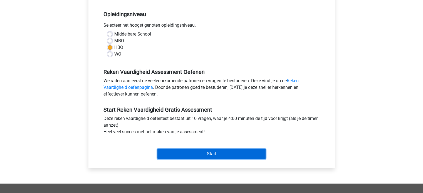
click at [184, 155] on input "Start" at bounding box center [211, 154] width 108 height 11
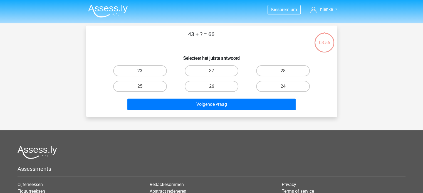
click at [144, 69] on label "23" at bounding box center [140, 70] width 54 height 11
click at [143, 71] on input "23" at bounding box center [142, 73] width 4 height 4
radio input "true"
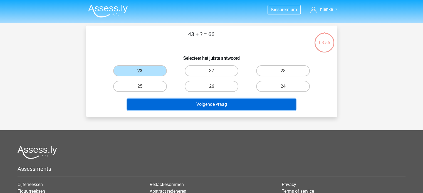
click at [156, 105] on button "Volgende vraag" at bounding box center [211, 105] width 168 height 12
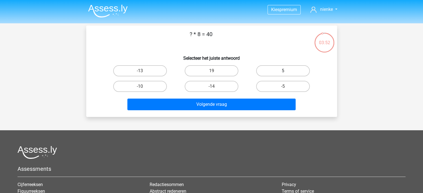
click at [287, 70] on label "5" at bounding box center [283, 70] width 54 height 11
click at [286, 71] on input "5" at bounding box center [285, 73] width 4 height 4
radio input "true"
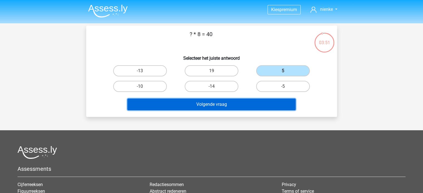
click at [246, 103] on button "Volgende vraag" at bounding box center [211, 105] width 168 height 12
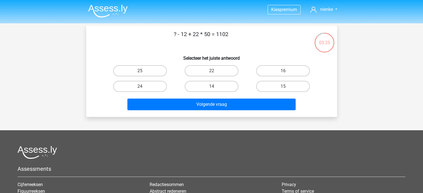
drag, startPoint x: 191, startPoint y: 33, endPoint x: 209, endPoint y: 33, distance: 17.8
click at [209, 33] on p "? - 12 + 22 * 50 = 1102" at bounding box center [201, 38] width 212 height 17
click at [194, 88] on label "14" at bounding box center [211, 86] width 54 height 11
click at [211, 88] on input "14" at bounding box center [213, 88] width 4 height 4
radio input "true"
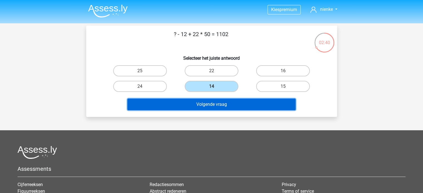
click at [182, 106] on button "Volgende vraag" at bounding box center [211, 105] width 168 height 12
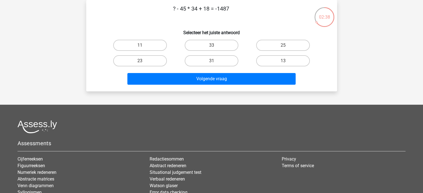
scroll to position [8, 0]
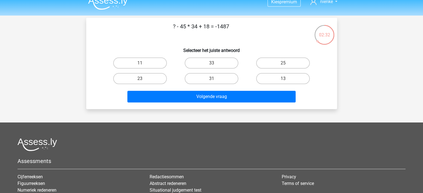
drag, startPoint x: 181, startPoint y: 26, endPoint x: 196, endPoint y: 26, distance: 15.0
click at [196, 26] on p "? - 45 * 34 + 18 = -1487" at bounding box center [201, 30] width 212 height 17
drag, startPoint x: 217, startPoint y: 25, endPoint x: 228, endPoint y: 27, distance: 11.3
click at [228, 27] on p "? - 45 * 34 + 18 = -1487" at bounding box center [201, 30] width 212 height 17
click at [198, 69] on div "33" at bounding box center [211, 63] width 71 height 16
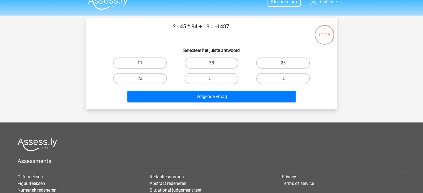
click at [198, 67] on label "33" at bounding box center [211, 63] width 54 height 11
click at [211, 67] on input "33" at bounding box center [213, 65] width 4 height 4
radio input "true"
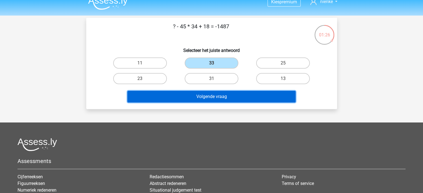
click at [191, 93] on button "Volgende vraag" at bounding box center [211, 97] width 168 height 12
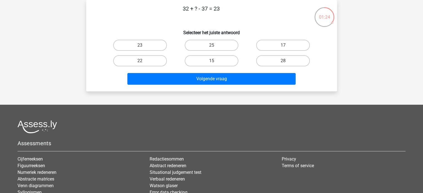
scroll to position [0, 0]
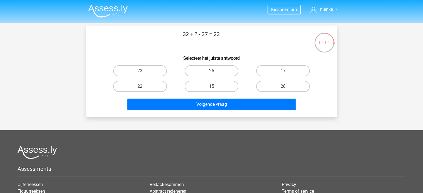
click at [279, 88] on label "28" at bounding box center [283, 86] width 54 height 11
click at [283, 88] on input "28" at bounding box center [285, 88] width 4 height 4
radio input "true"
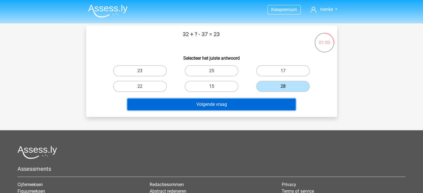
click at [247, 109] on button "Volgende vraag" at bounding box center [211, 105] width 168 height 12
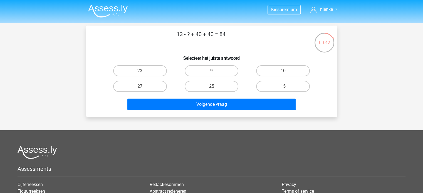
click at [213, 71] on input "9" at bounding box center [213, 73] width 4 height 4
radio input "true"
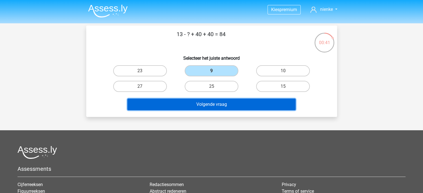
click at [201, 106] on button "Volgende vraag" at bounding box center [211, 105] width 168 height 12
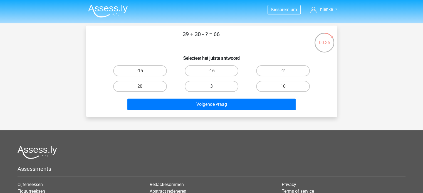
click at [231, 87] on label "3" at bounding box center [211, 86] width 54 height 11
click at [215, 87] on input "3" at bounding box center [213, 88] width 4 height 4
radio input "true"
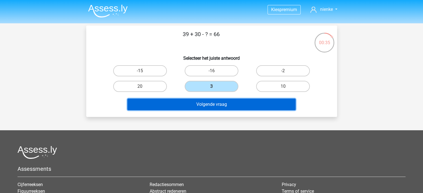
click at [224, 102] on button "Volgende vraag" at bounding box center [211, 105] width 168 height 12
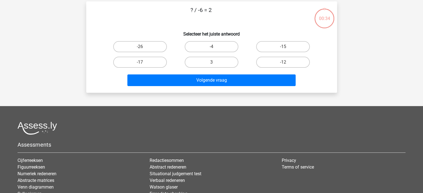
scroll to position [26, 0]
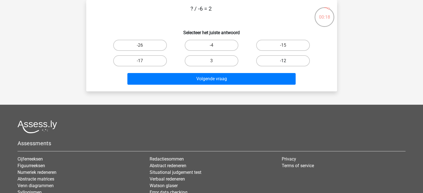
click at [264, 61] on label "-12" at bounding box center [283, 60] width 54 height 11
click at [283, 61] on input "-12" at bounding box center [285, 63] width 4 height 4
radio input "true"
click at [241, 86] on div "Volgende vraag" at bounding box center [211, 80] width 214 height 14
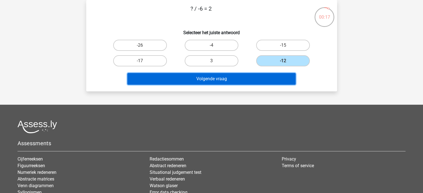
click at [238, 84] on button "Volgende vraag" at bounding box center [211, 79] width 168 height 12
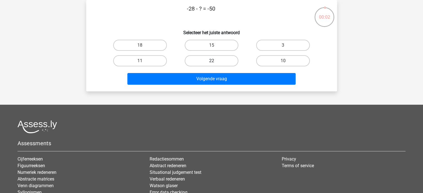
click at [219, 58] on label "22" at bounding box center [211, 60] width 54 height 11
click at [215, 61] on input "22" at bounding box center [213, 63] width 4 height 4
radio input "true"
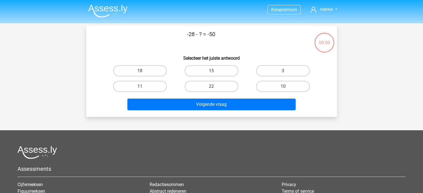
scroll to position [26, 0]
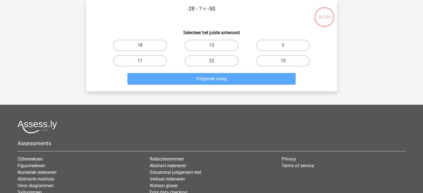
click at [192, 64] on label "22" at bounding box center [211, 60] width 54 height 11
click at [211, 64] on input "22" at bounding box center [213, 63] width 4 height 4
radio input "true"
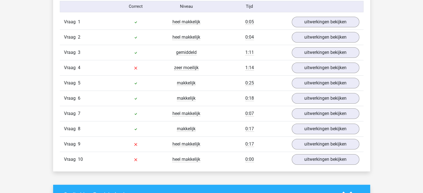
scroll to position [445, 0]
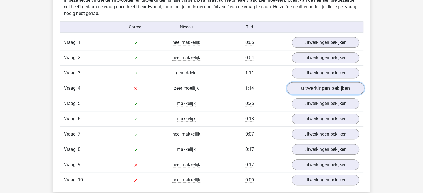
click at [302, 85] on link "uitwerkingen bekijken" at bounding box center [325, 88] width 78 height 12
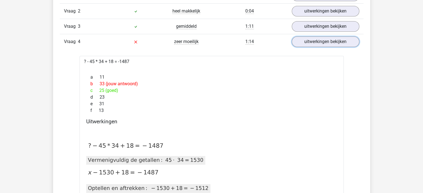
scroll to position [495, 0]
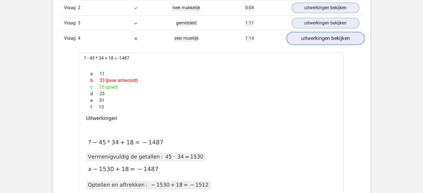
click at [325, 39] on link "uitwerkingen bekijken" at bounding box center [325, 38] width 78 height 12
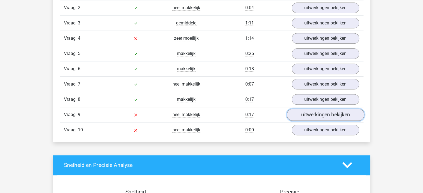
click at [327, 115] on link "uitwerkingen bekijken" at bounding box center [325, 115] width 78 height 12
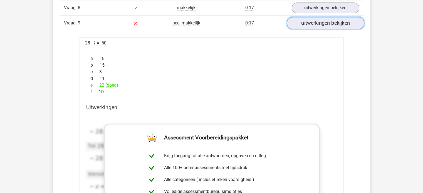
scroll to position [586, 0]
click at [313, 24] on link "uitwerkingen bekijken" at bounding box center [325, 24] width 78 height 12
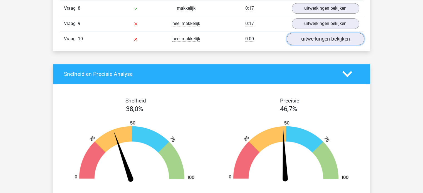
click at [308, 41] on link "uitwerkingen bekijken" at bounding box center [325, 39] width 78 height 12
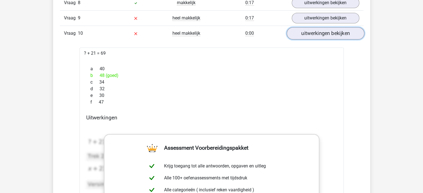
scroll to position [591, 0]
click at [305, 28] on link "uitwerkingen bekijken" at bounding box center [325, 33] width 78 height 12
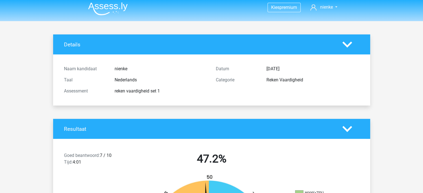
scroll to position [0, 0]
